Goal: Task Accomplishment & Management: Manage account settings

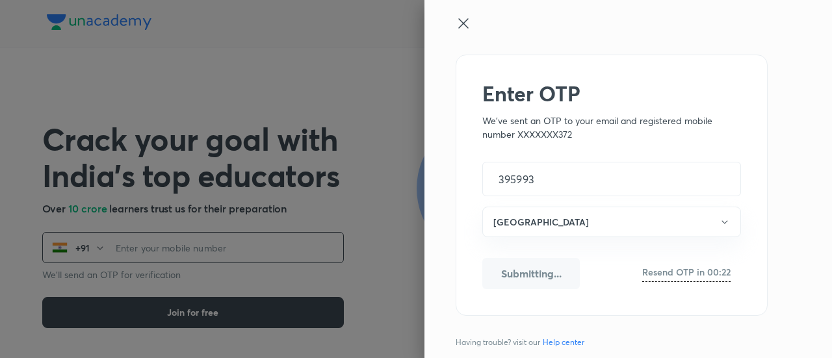
scroll to position [10, 0]
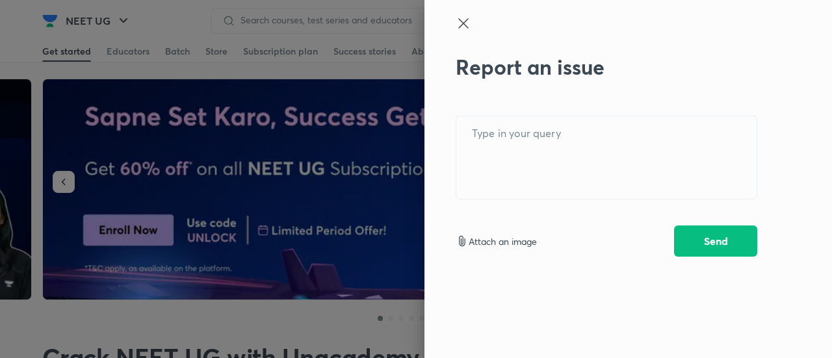
click at [463, 19] on icon at bounding box center [464, 24] width 16 height 16
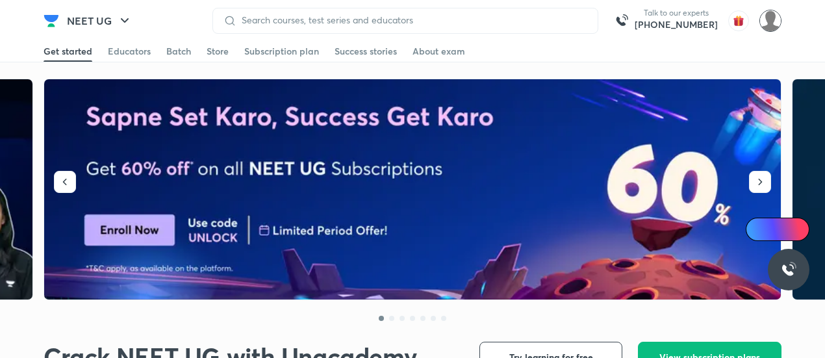
click at [771, 21] on img at bounding box center [771, 21] width 22 height 22
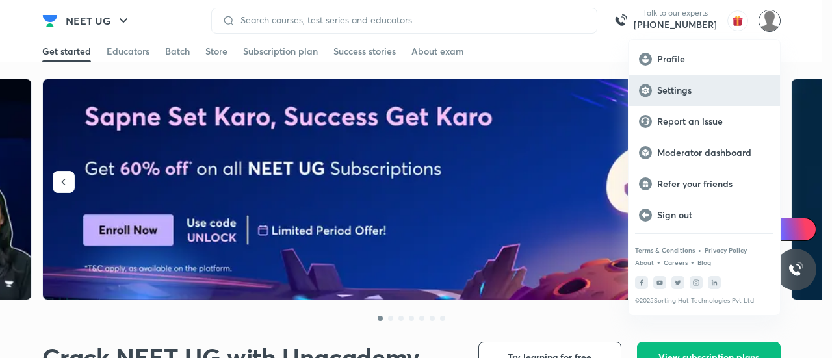
click at [700, 85] on p "Settings" at bounding box center [713, 90] width 112 height 12
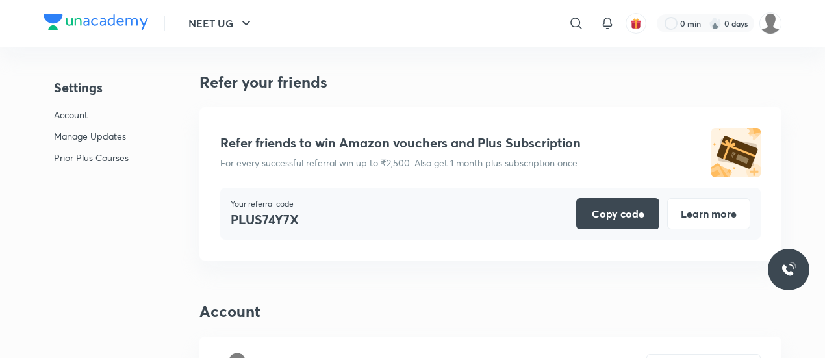
click at [95, 118] on p "Account" at bounding box center [91, 115] width 75 height 14
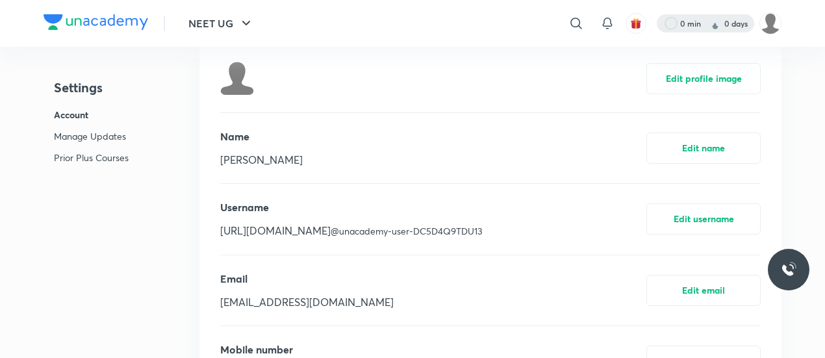
scroll to position [266, 0]
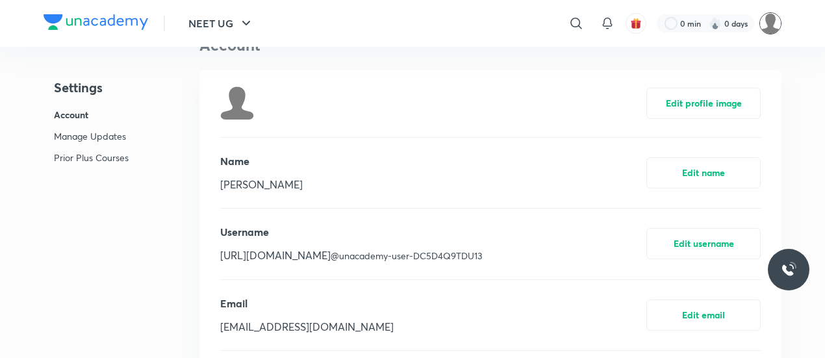
click at [771, 25] on img at bounding box center [771, 23] width 22 height 22
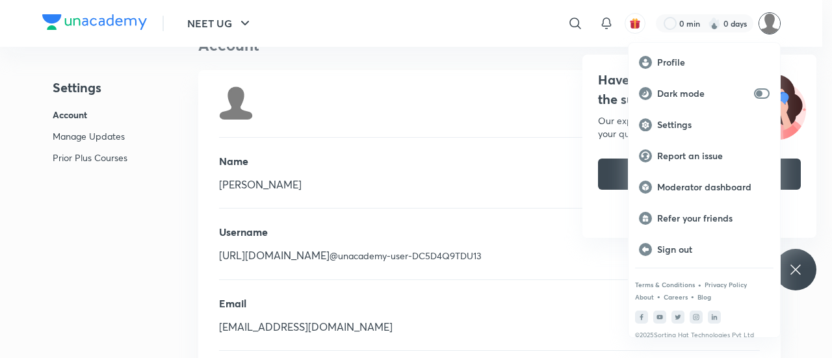
click at [536, 110] on div at bounding box center [416, 179] width 832 height 358
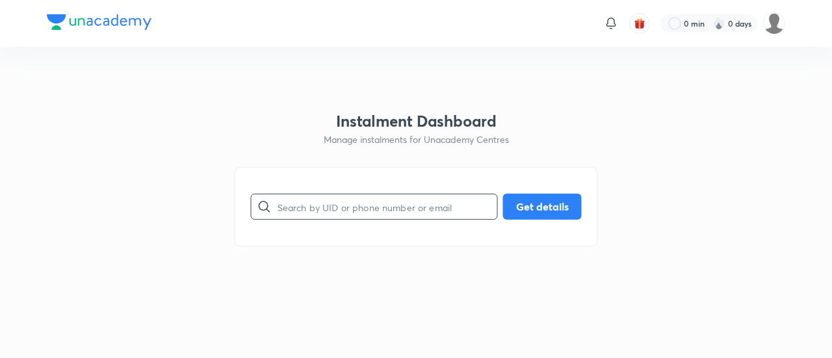
paste input "X9RKTIWGRO"
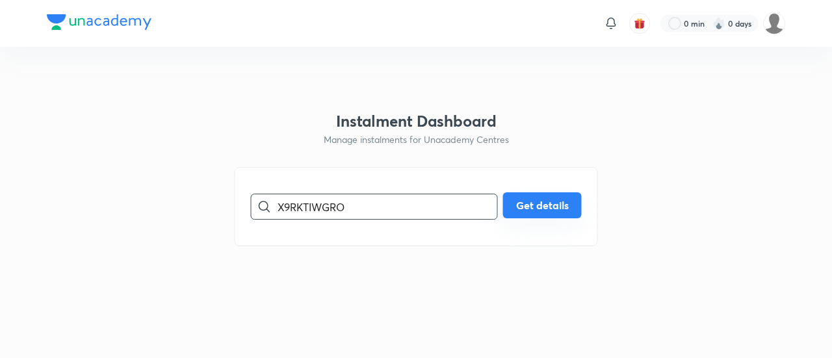
type input "X9RKTIWGRO"
click at [525, 207] on button "Get details" at bounding box center [542, 205] width 79 height 26
